Goal: Obtain resource: Download file/media

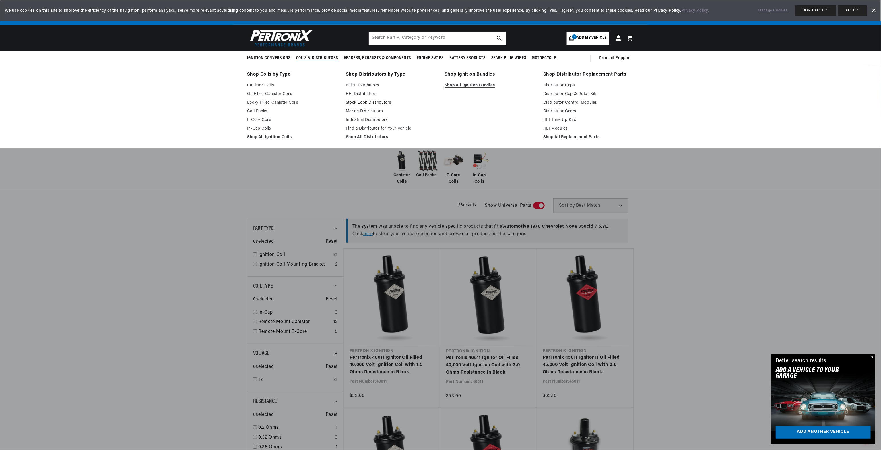
click at [366, 103] on link "Stock Look Distributors" at bounding box center [391, 102] width 91 height 7
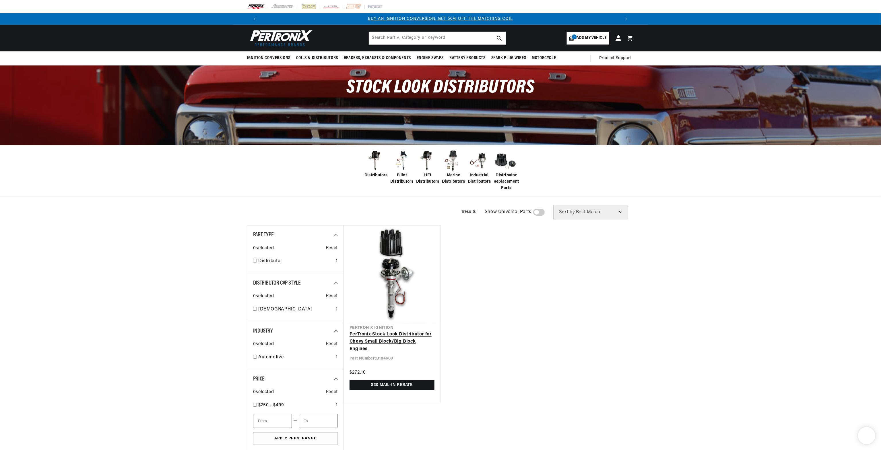
click at [376, 337] on link "PerTronix Stock Look Distributor for Chevy Small Block/Big Block Engines" at bounding box center [392, 342] width 85 height 22
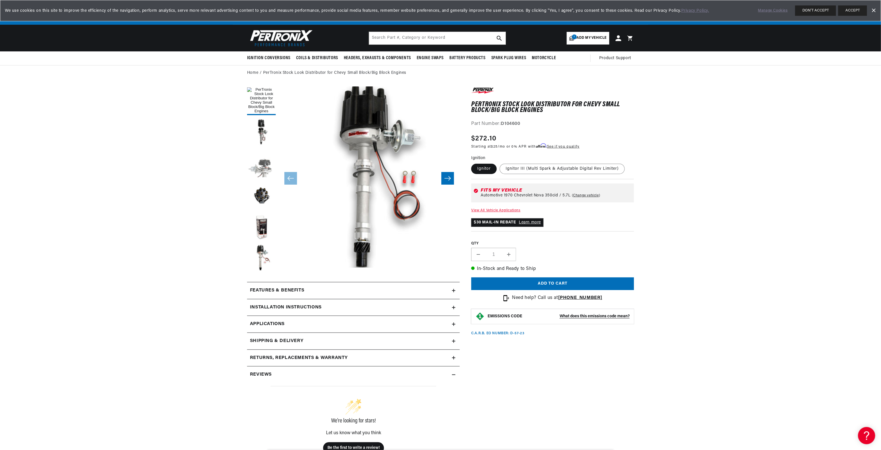
drag, startPoint x: 243, startPoint y: 342, endPoint x: 263, endPoint y: 165, distance: 178.4
click at [284, 288] on h2 "Features & Benefits" at bounding box center [277, 290] width 54 height 7
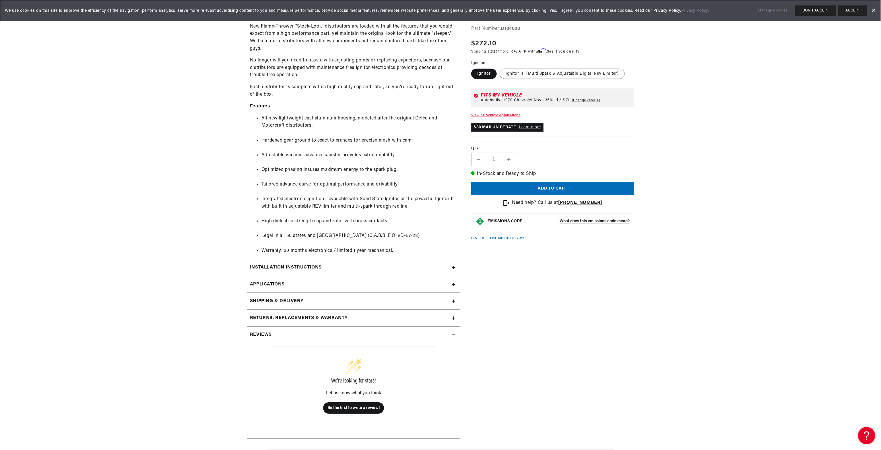
click at [282, 267] on h2 "Installation instructions" at bounding box center [286, 267] width 72 height 7
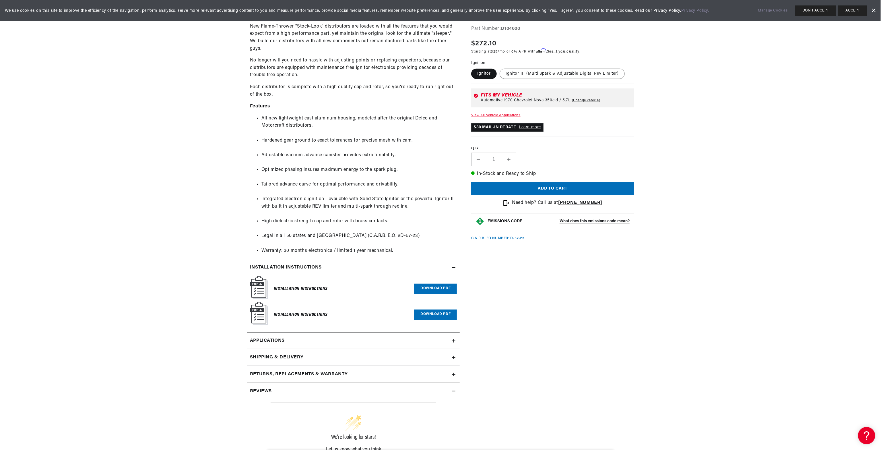
scroll to position [0, 358]
click at [275, 340] on span "Applications" at bounding box center [267, 340] width 35 height 7
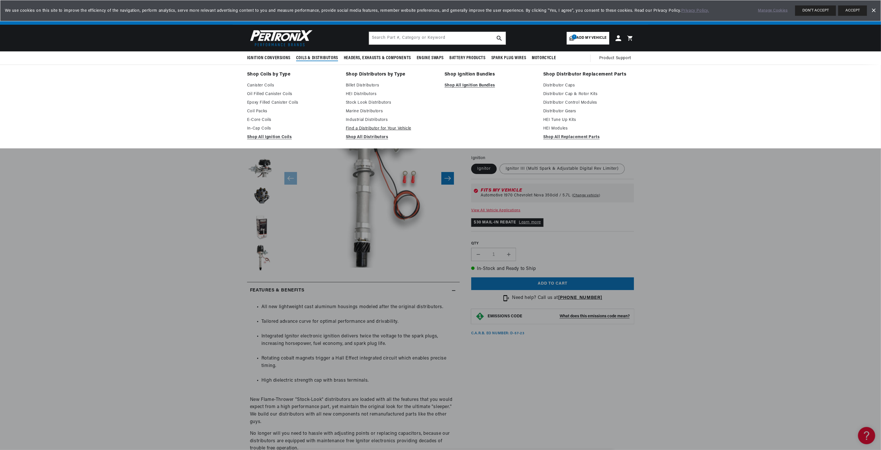
click at [367, 130] on link "Find a Distributor for Your Vehicle" at bounding box center [391, 128] width 91 height 7
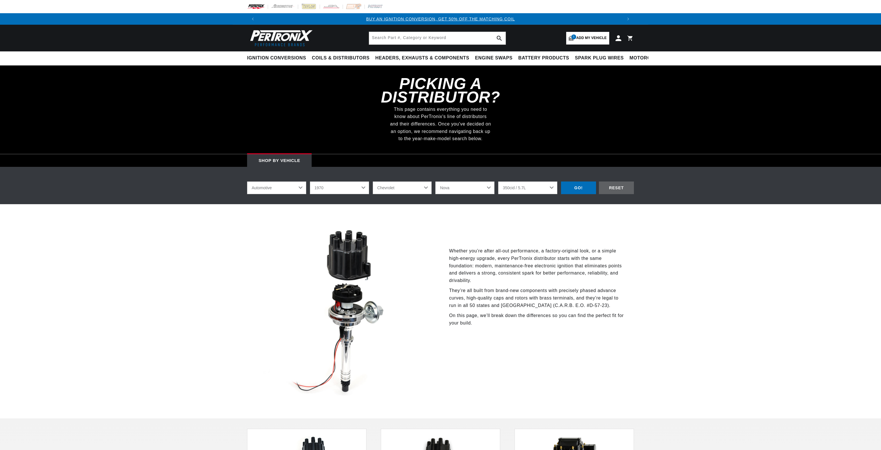
select select "1970"
select select "Chevrolet"
select select "Nova"
select select "350cid-5.7L"
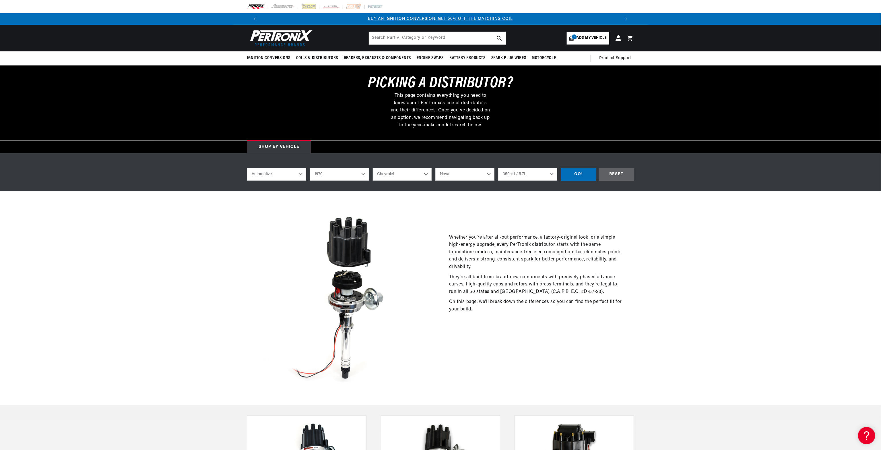
click at [577, 174] on div "GO!" at bounding box center [578, 174] width 35 height 13
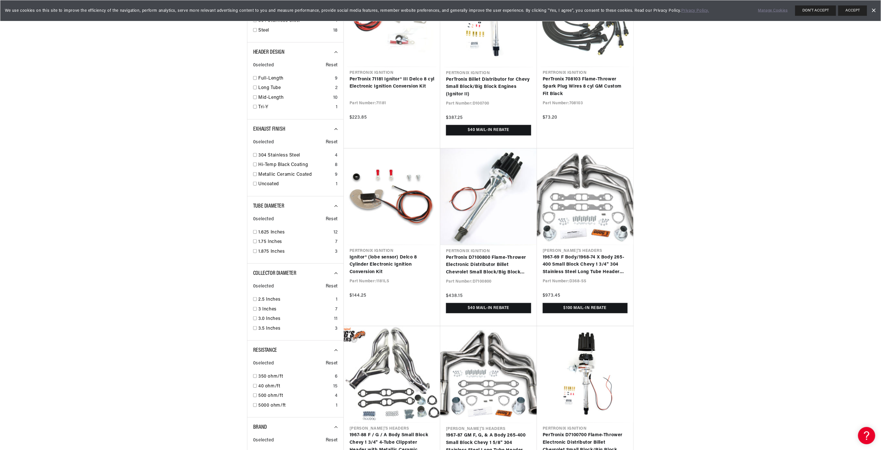
scroll to position [0, 717]
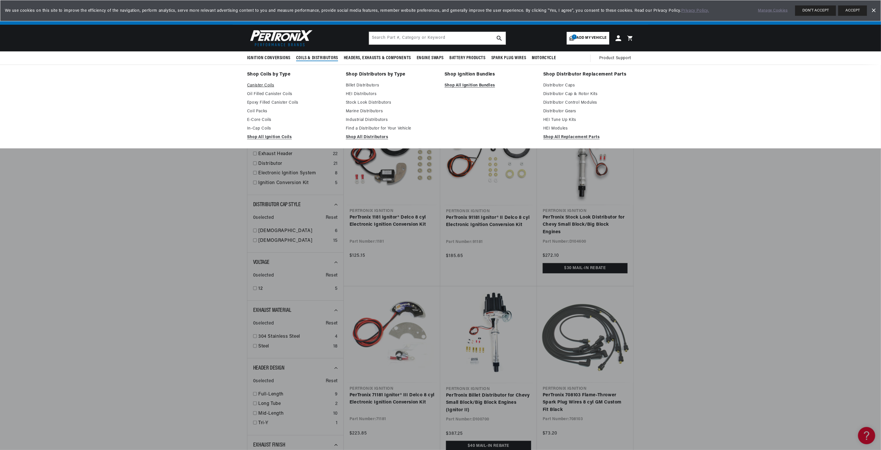
scroll to position [0, 358]
click at [261, 136] on link "Shop All Ignition Coils" at bounding box center [292, 137] width 91 height 7
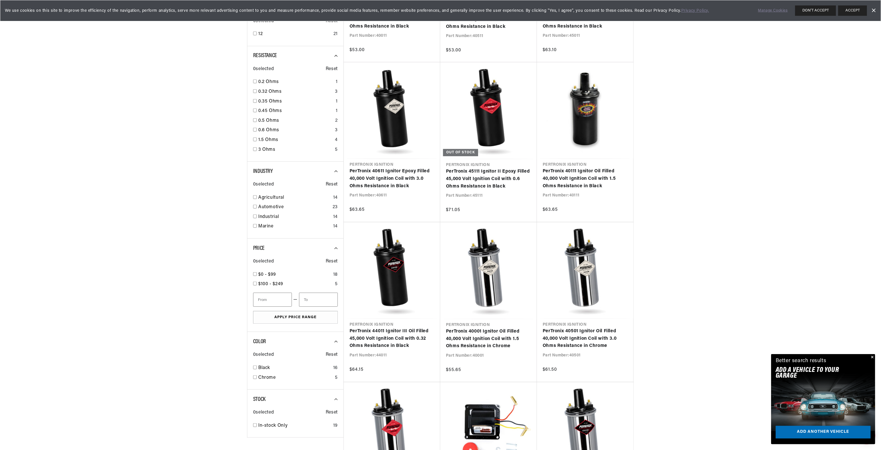
scroll to position [373, 0]
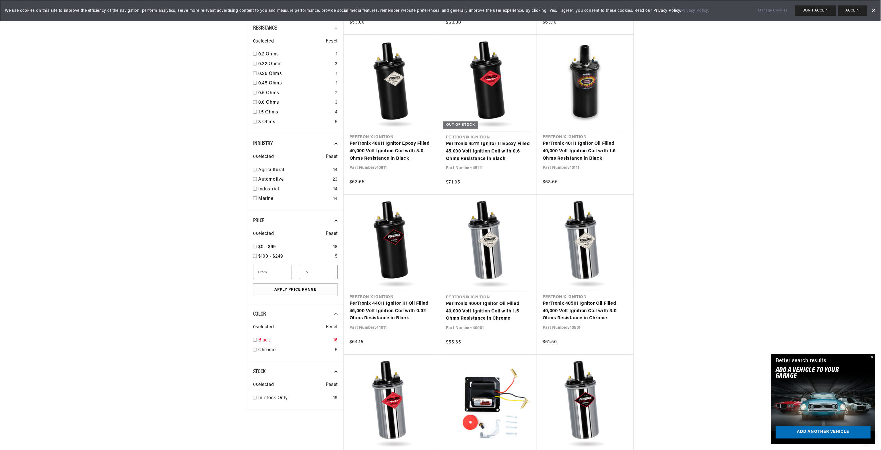
click at [263, 340] on link "Black" at bounding box center [294, 340] width 73 height 7
checkbox input "true"
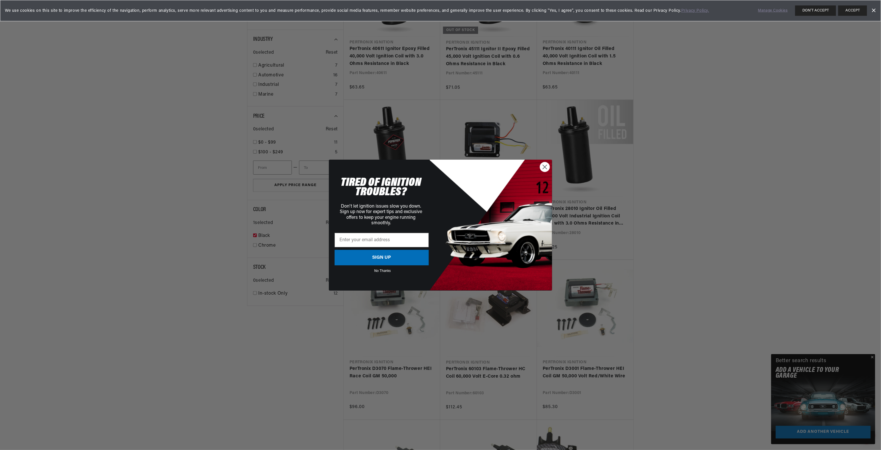
scroll to position [517, 0]
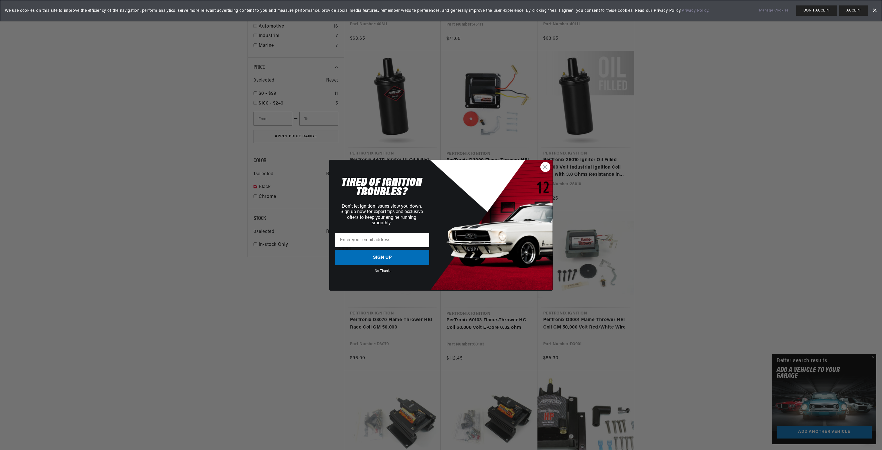
click at [546, 169] on circle "Close dialog" at bounding box center [544, 166] width 9 height 9
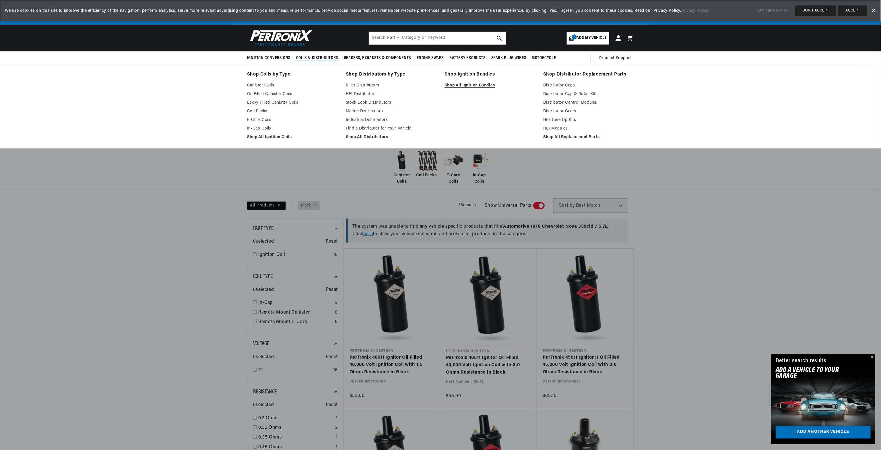
scroll to position [0, 0]
click at [364, 100] on link "Stock Look Distributors" at bounding box center [391, 102] width 91 height 7
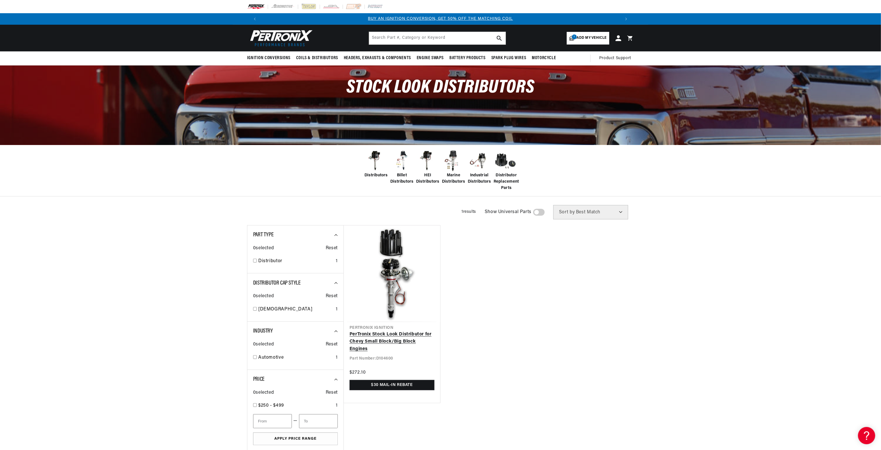
click at [383, 334] on link "PerTronix Stock Look Distributor for Chevy Small Block/Big Block Engines" at bounding box center [392, 342] width 85 height 22
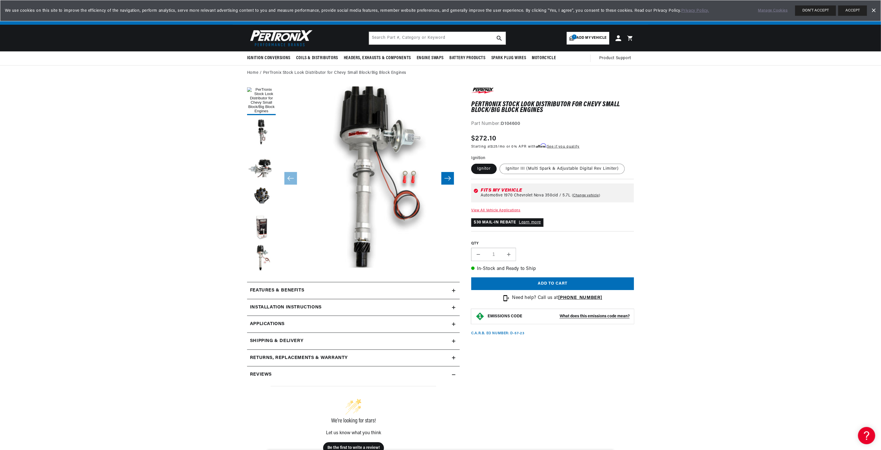
click at [296, 307] on h2 "Installation instructions" at bounding box center [286, 307] width 72 height 7
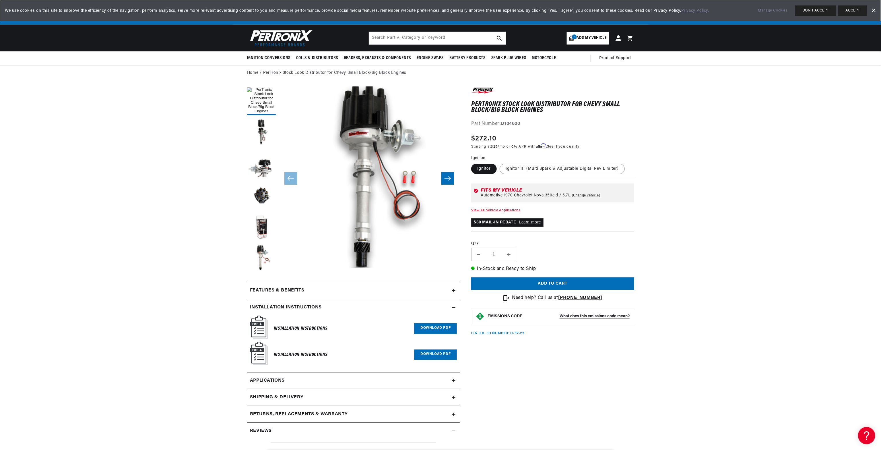
click at [296, 325] on h6 "Installation Instructions" at bounding box center [301, 329] width 54 height 8
click at [442, 325] on link "Download PDF" at bounding box center [435, 328] width 43 height 11
